Goal: Task Accomplishment & Management: Manage account settings

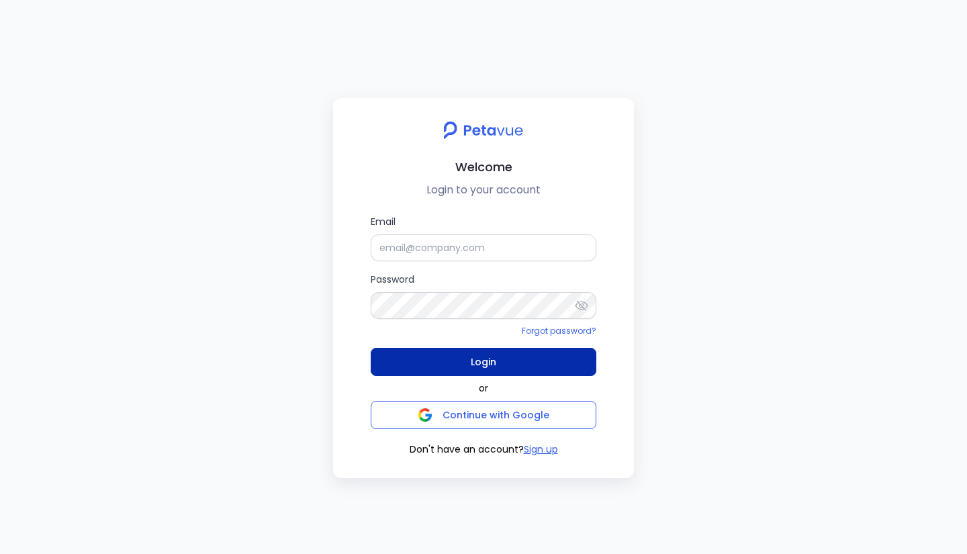
click at [452, 361] on button "Login" at bounding box center [484, 362] width 226 height 28
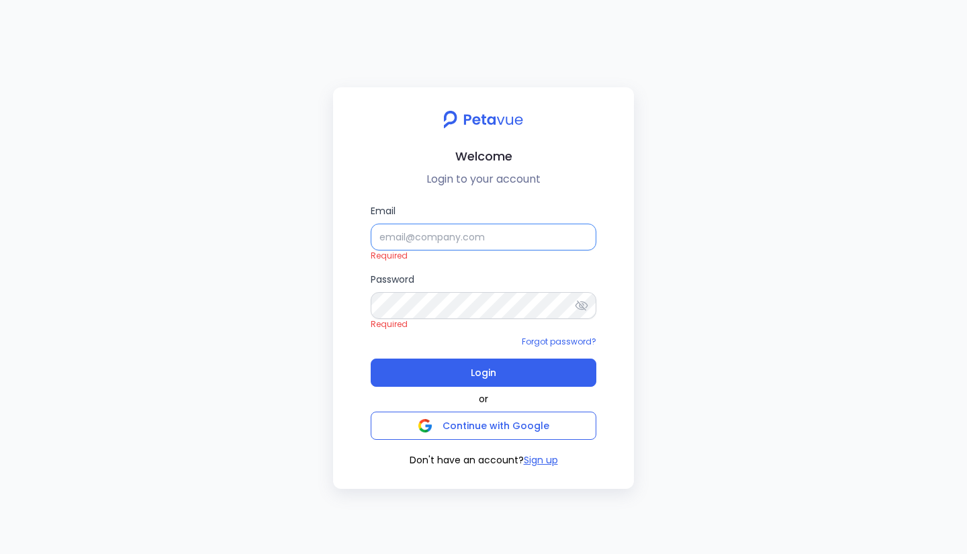
click at [416, 237] on input "Email" at bounding box center [484, 237] width 226 height 27
click at [439, 427] on span "Continue with Google" at bounding box center [483, 425] width 131 height 19
click at [461, 437] on button "Continue with Google" at bounding box center [484, 426] width 226 height 28
click at [476, 103] on img at bounding box center [482, 119] width 97 height 32
